Goal: Transaction & Acquisition: Purchase product/service

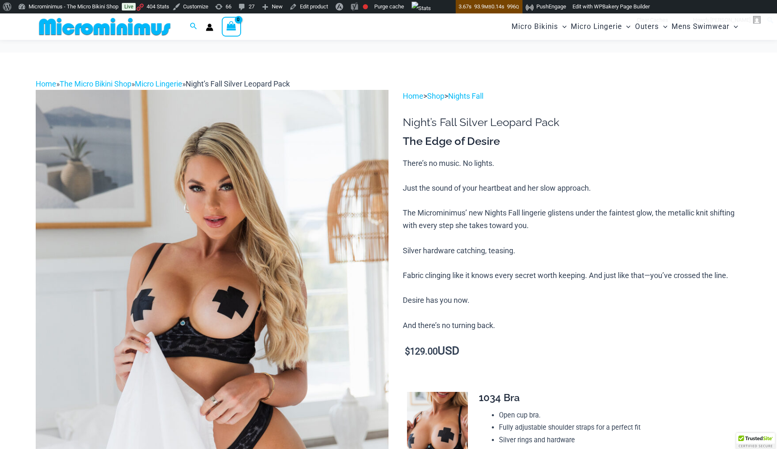
scroll to position [133, 0]
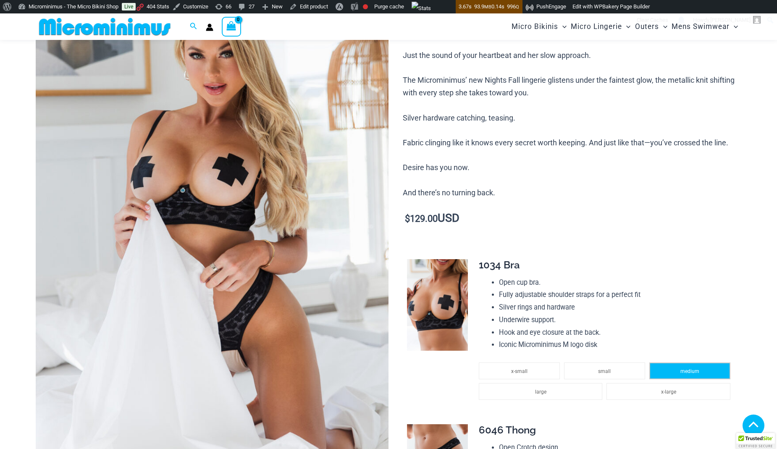
type input "**********"
click at [693, 362] on li "medium" at bounding box center [689, 370] width 81 height 17
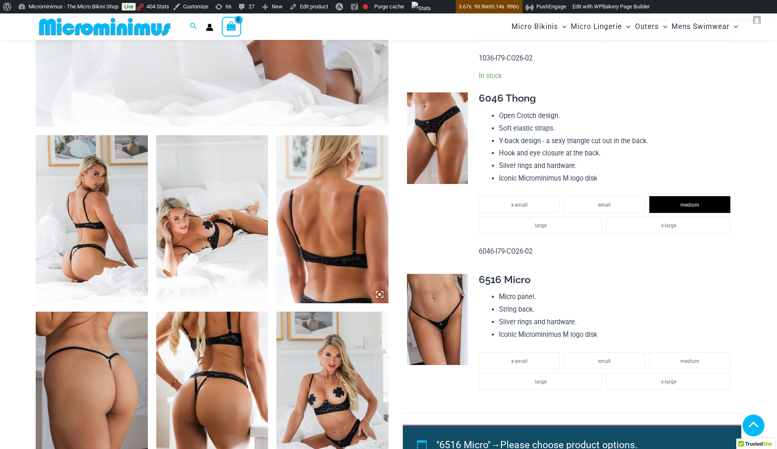
scroll to position [482, 0]
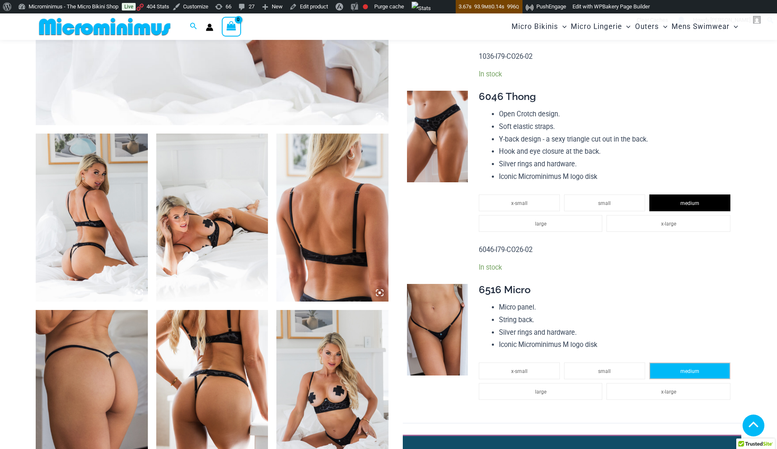
click at [692, 367] on li "medium" at bounding box center [689, 370] width 81 height 17
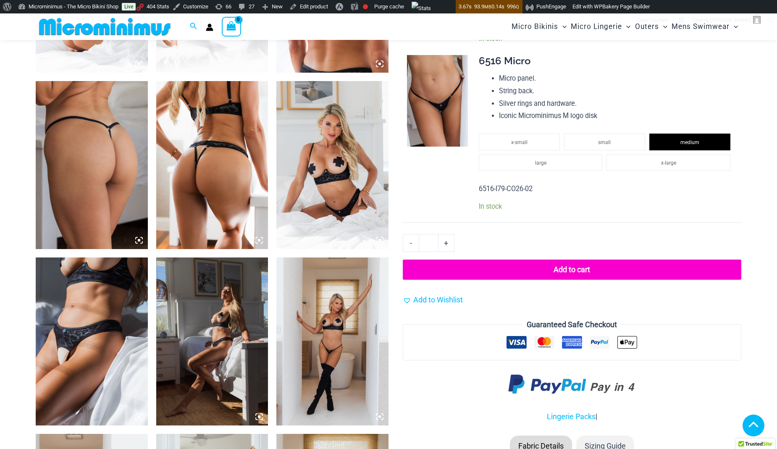
scroll to position [713, 0]
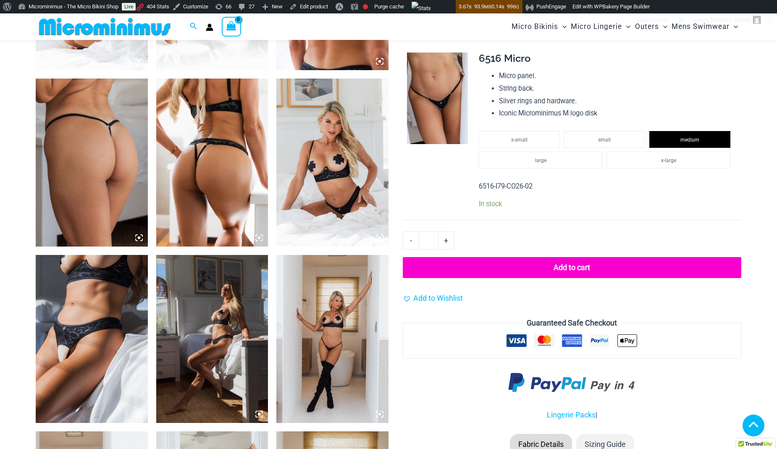
click at [599, 268] on button "Add to cart" at bounding box center [572, 267] width 339 height 21
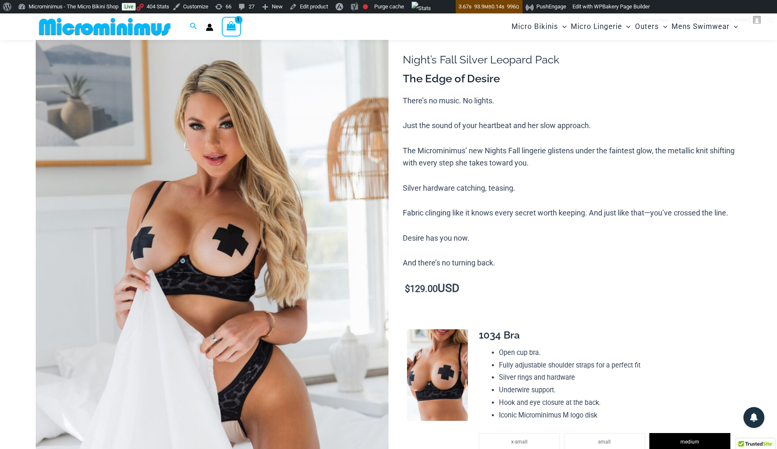
scroll to position [36, 0]
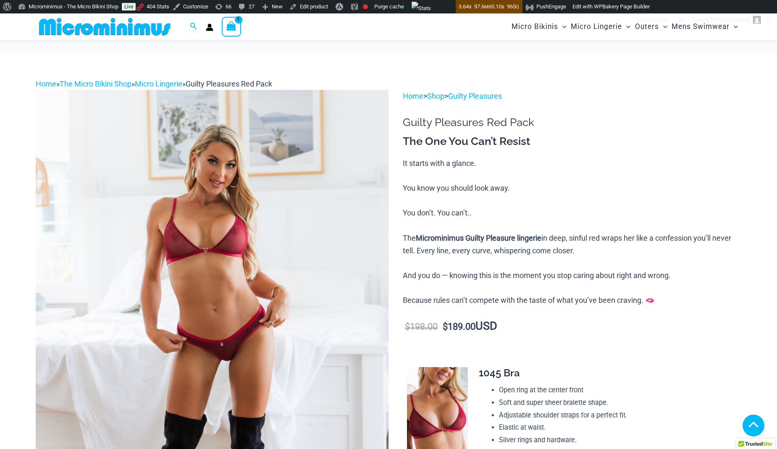
type input "**********"
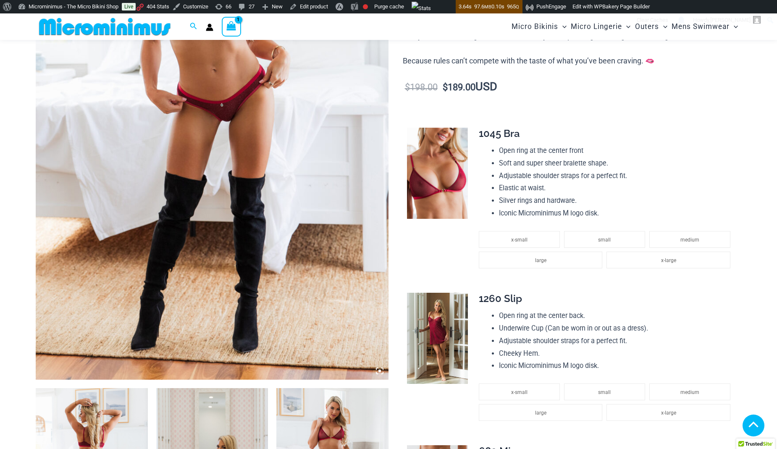
drag, startPoint x: 674, startPoint y: 247, endPoint x: 707, endPoint y: 374, distance: 131.0
click at [674, 248] on li "medium" at bounding box center [689, 239] width 81 height 17
click at [706, 388] on li "medium" at bounding box center [689, 391] width 81 height 17
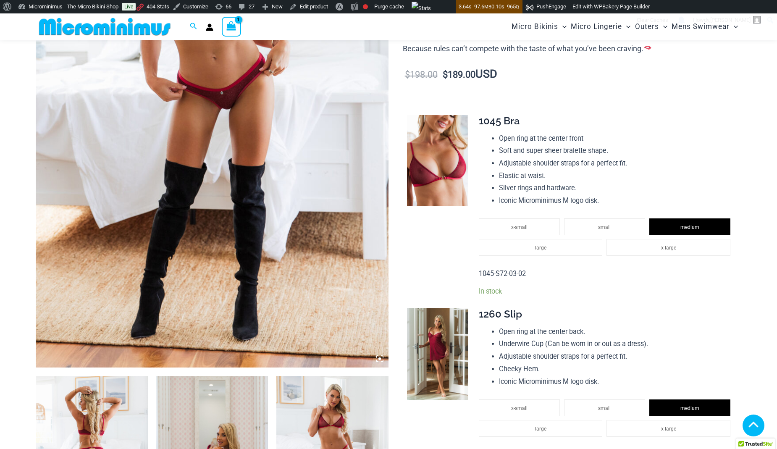
scroll to position [843, 0]
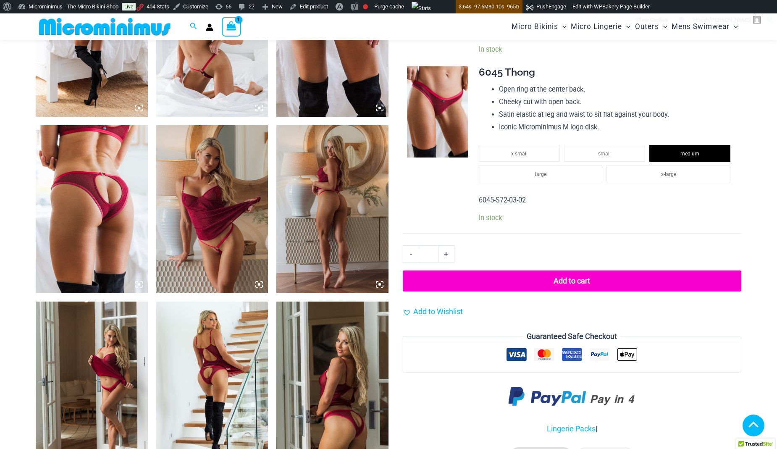
click at [584, 279] on button "Add to cart" at bounding box center [572, 281] width 339 height 21
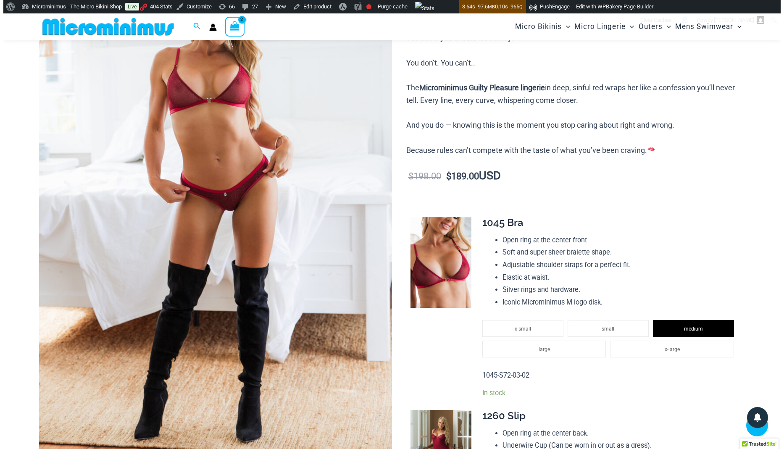
scroll to position [36, 0]
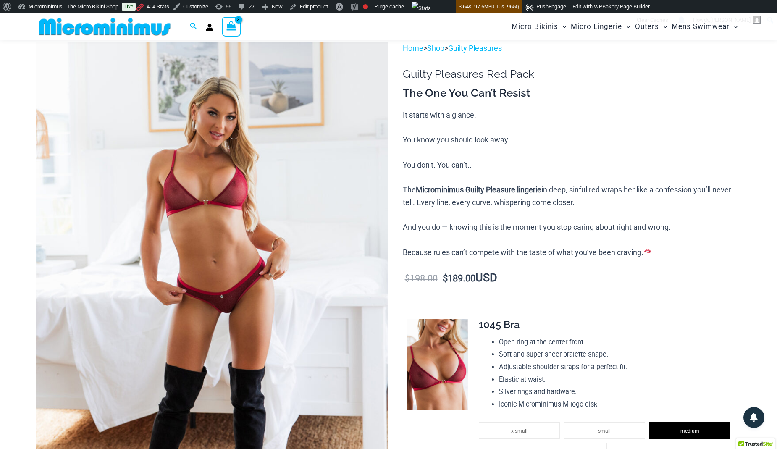
click at [234, 31] on icon "View Shopping Cart, 2 items" at bounding box center [231, 26] width 10 height 10
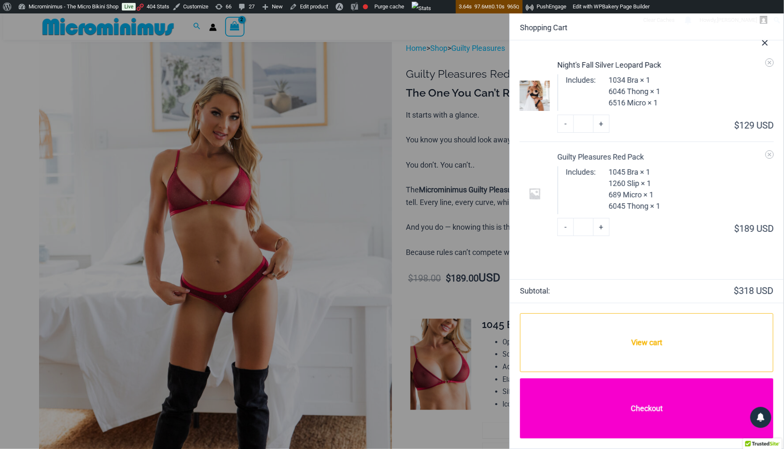
click at [643, 418] on link "Checkout" at bounding box center [646, 408] width 253 height 60
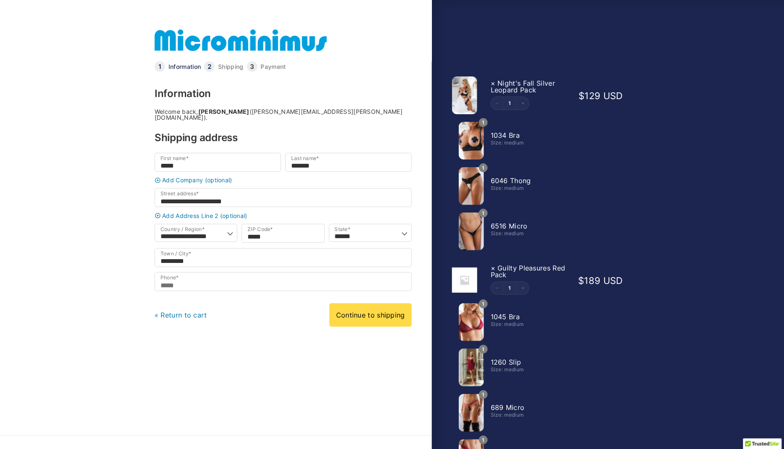
type input "**********"
select select "**"
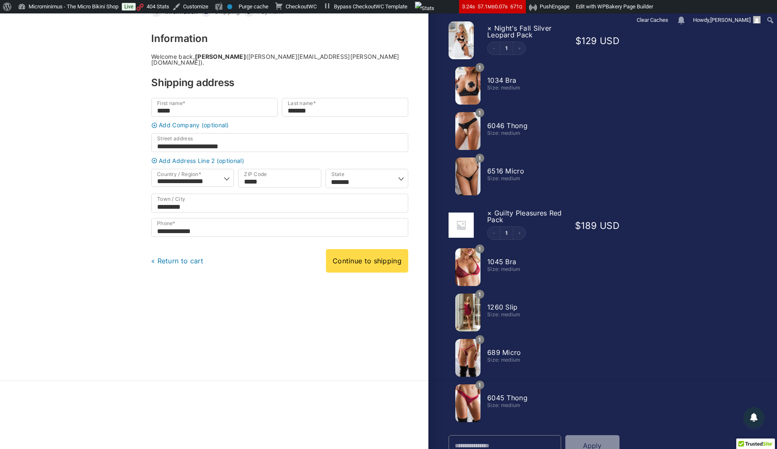
scroll to position [53, 0]
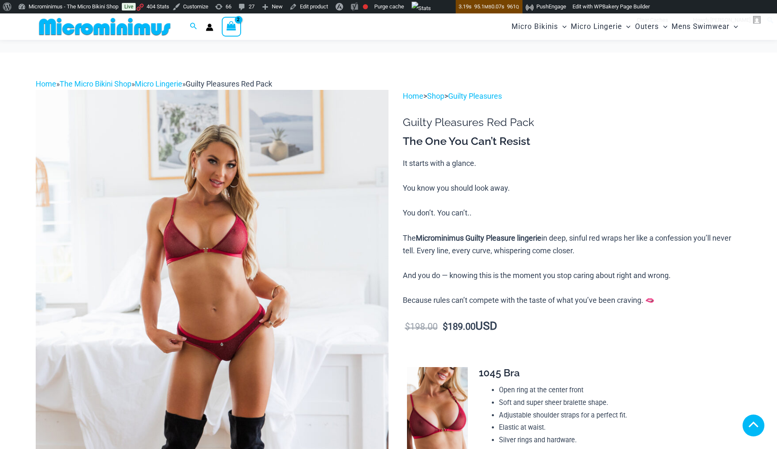
scroll to position [880, 0]
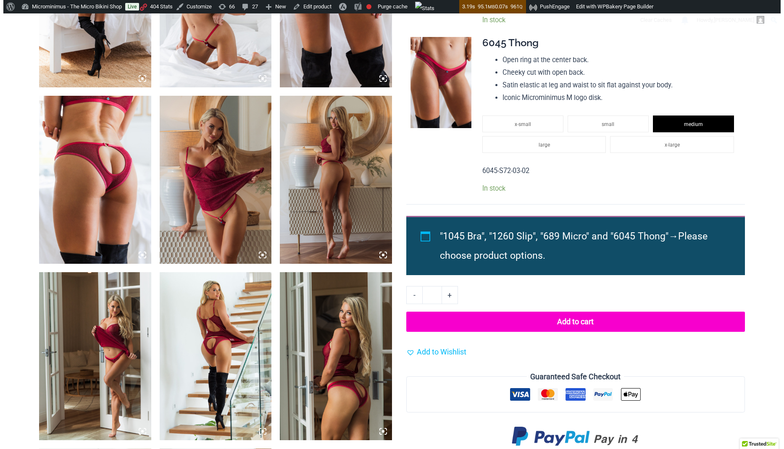
scroll to position [0, 0]
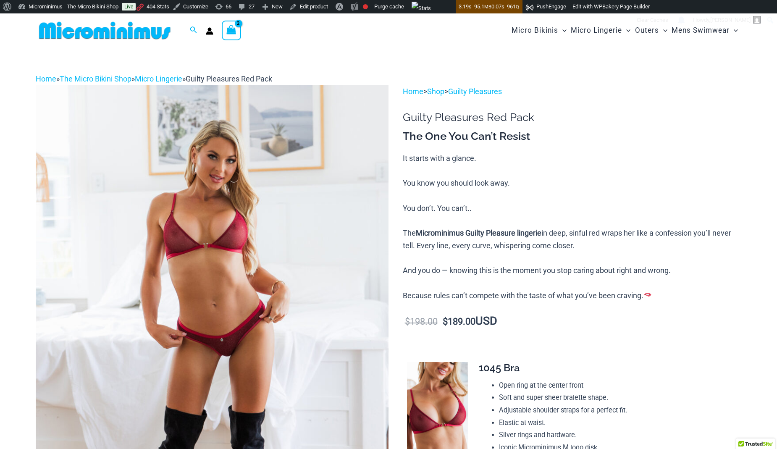
click at [231, 37] on div "View Shopping Cart, 2 items" at bounding box center [231, 30] width 19 height 19
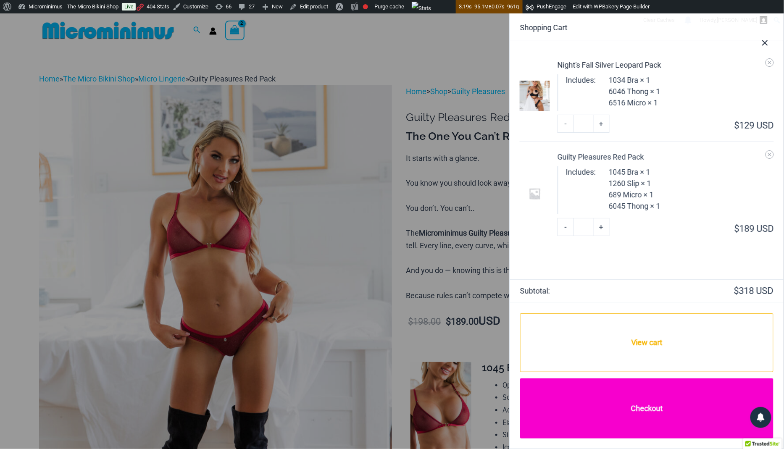
click at [642, 407] on link "Checkout" at bounding box center [646, 408] width 253 height 60
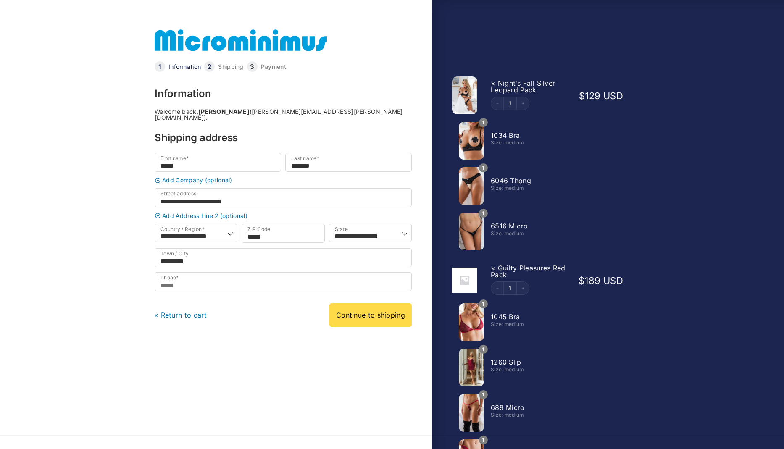
select select "**"
type input "**********"
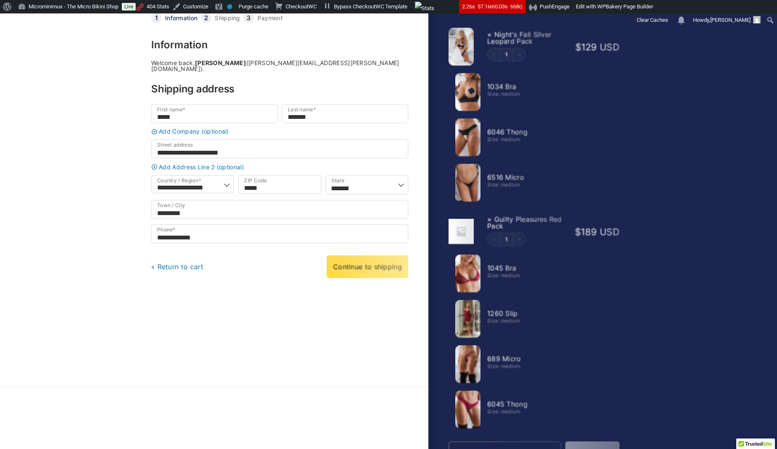
scroll to position [48, 0]
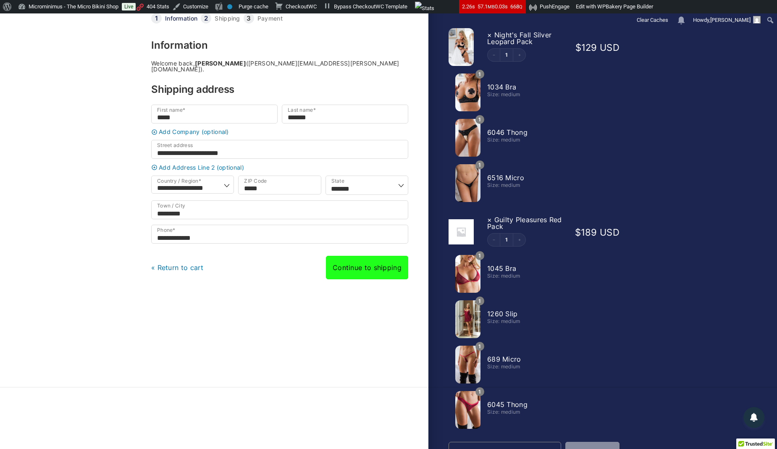
click at [373, 267] on link "Continue to shipping" at bounding box center [367, 268] width 82 height 24
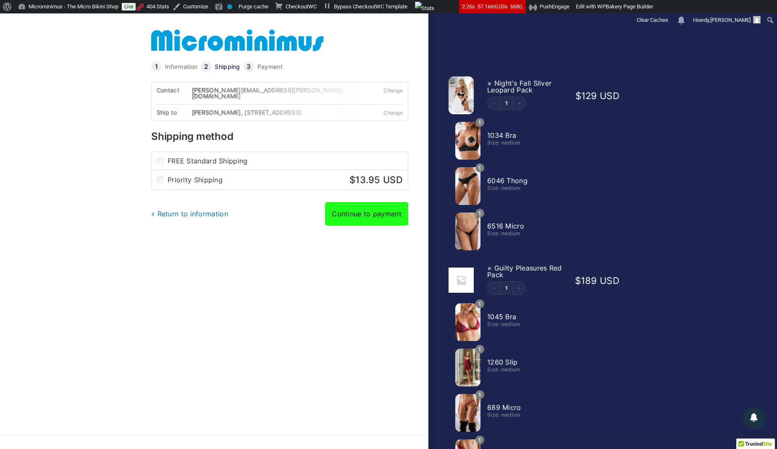
click at [373, 216] on link "Continue to payment" at bounding box center [366, 214] width 83 height 24
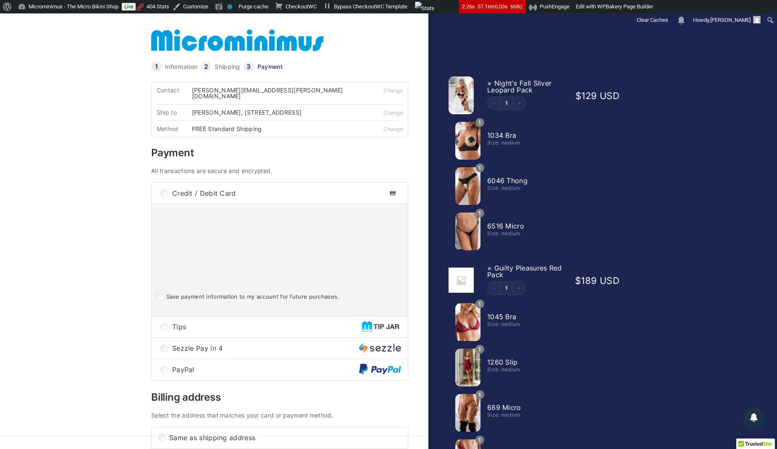
click at [191, 332] on div "Tips" at bounding box center [280, 326] width 256 height 21
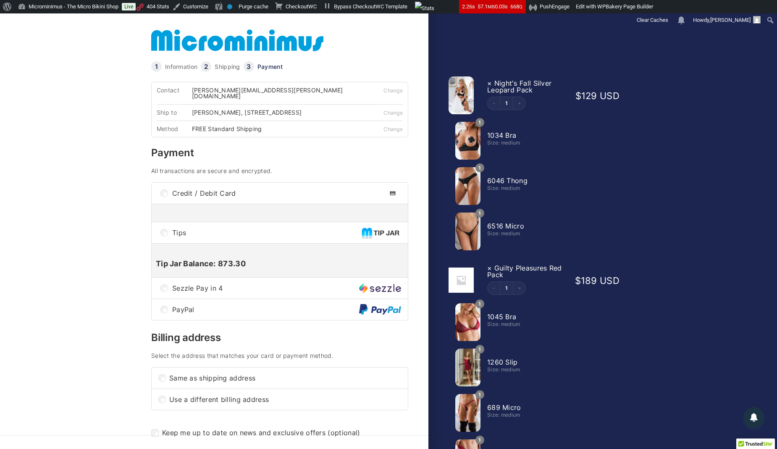
click at [187, 323] on div "Contact [PERSON_NAME][EMAIL_ADDRESS][PERSON_NAME][DOMAIN_NAME] Change Ship to […" at bounding box center [279, 318] width 257 height 472
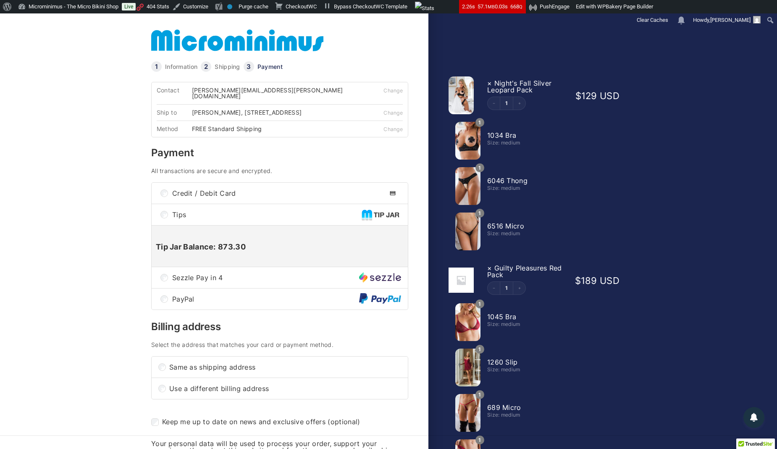
scroll to position [131, 0]
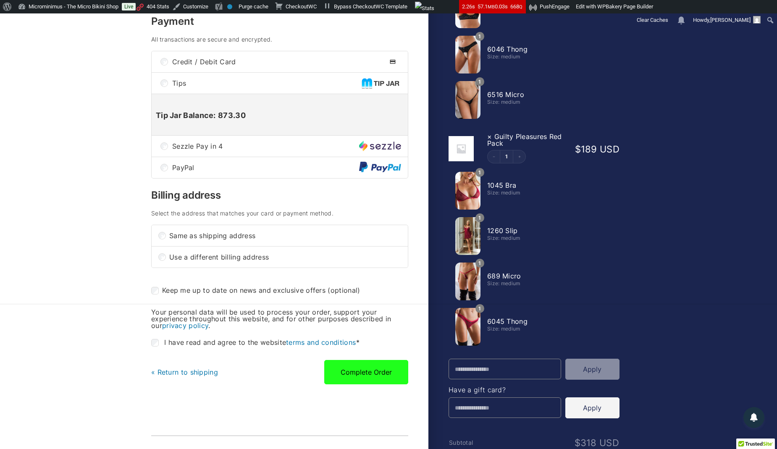
click at [359, 370] on button "Complete Order" at bounding box center [366, 372] width 84 height 24
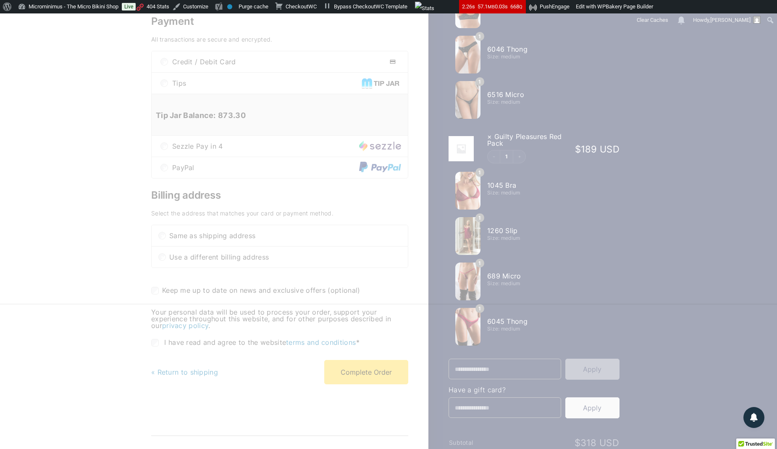
scroll to position [0, 0]
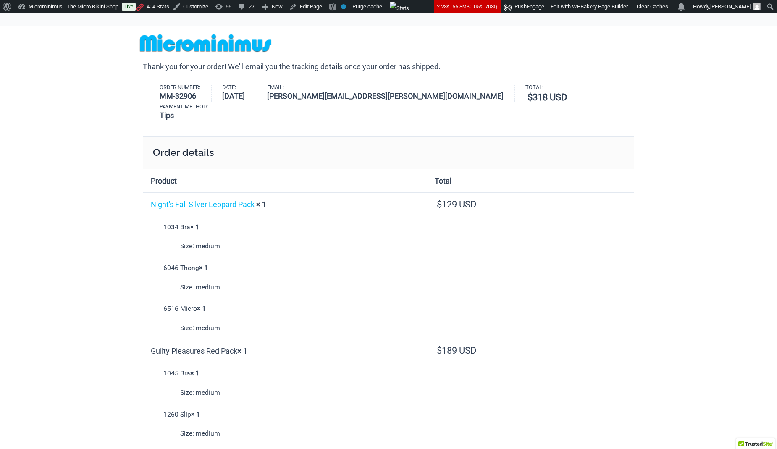
type input "**********"
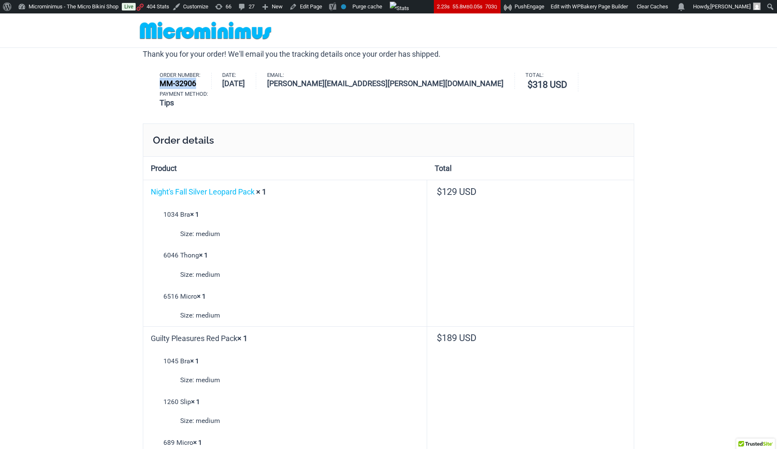
drag, startPoint x: 157, startPoint y: 95, endPoint x: 204, endPoint y: 78, distance: 49.8
click at [204, 78] on ul "Order number: MM-32906 Date: [DATE] Email: [PERSON_NAME][EMAIL_ADDRESS][PERSON_…" at bounding box center [388, 91] width 491 height 36
copy strong "MM-32906"
